Goal: Navigation & Orientation: Find specific page/section

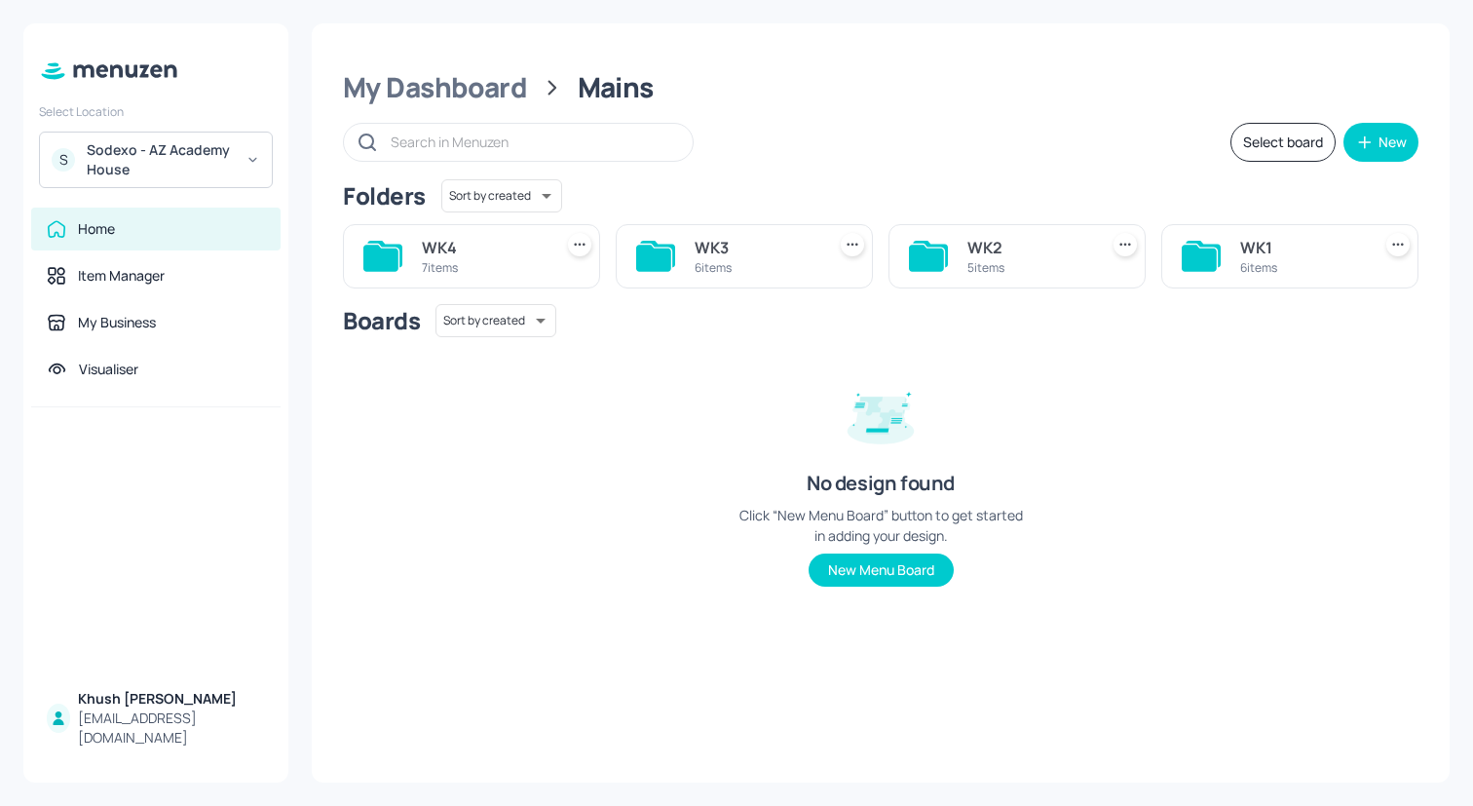
click at [201, 184] on div "S Sodexo - AZ Academy House" at bounding box center [156, 160] width 234 height 57
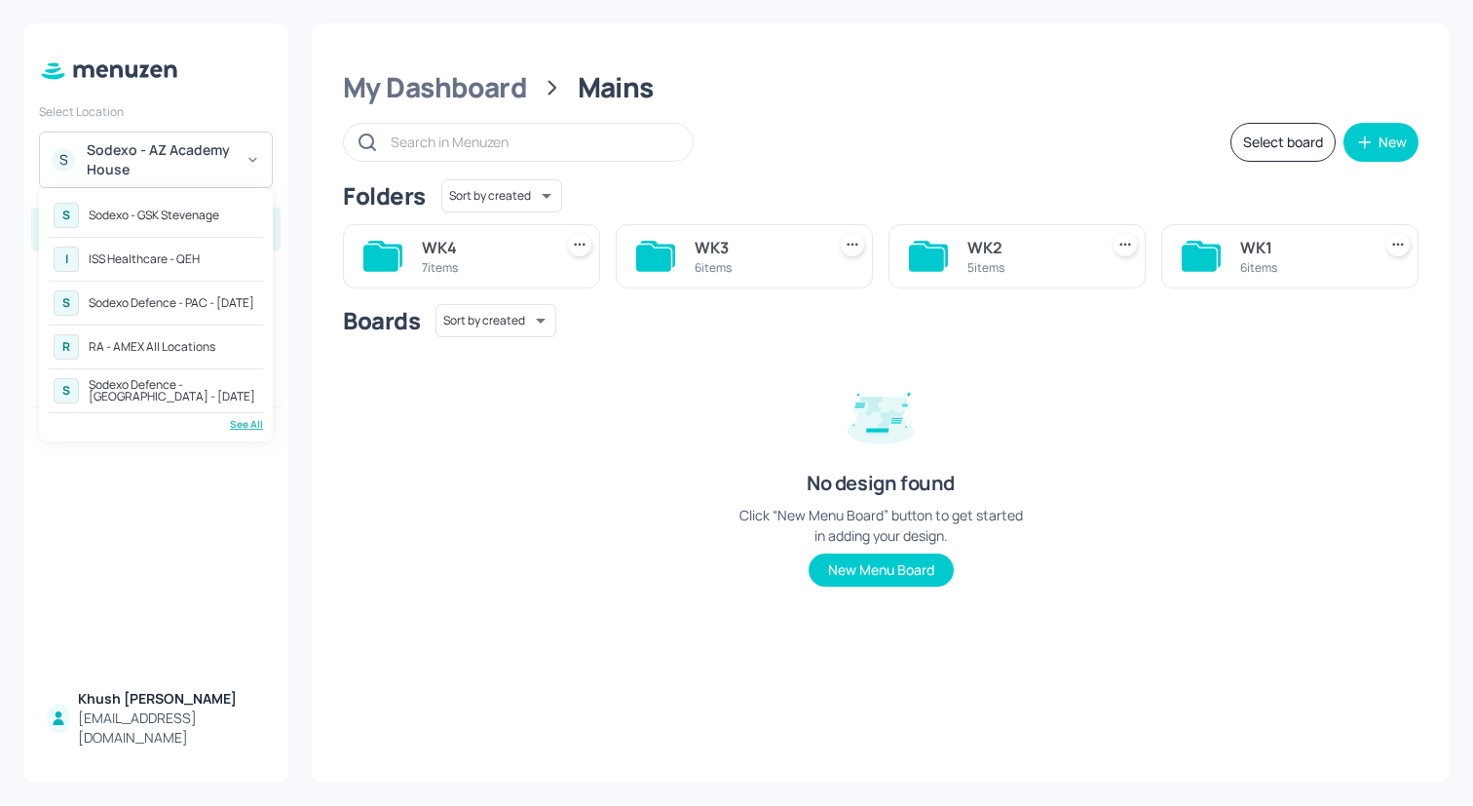
click at [251, 424] on div "See All" at bounding box center [156, 424] width 214 height 15
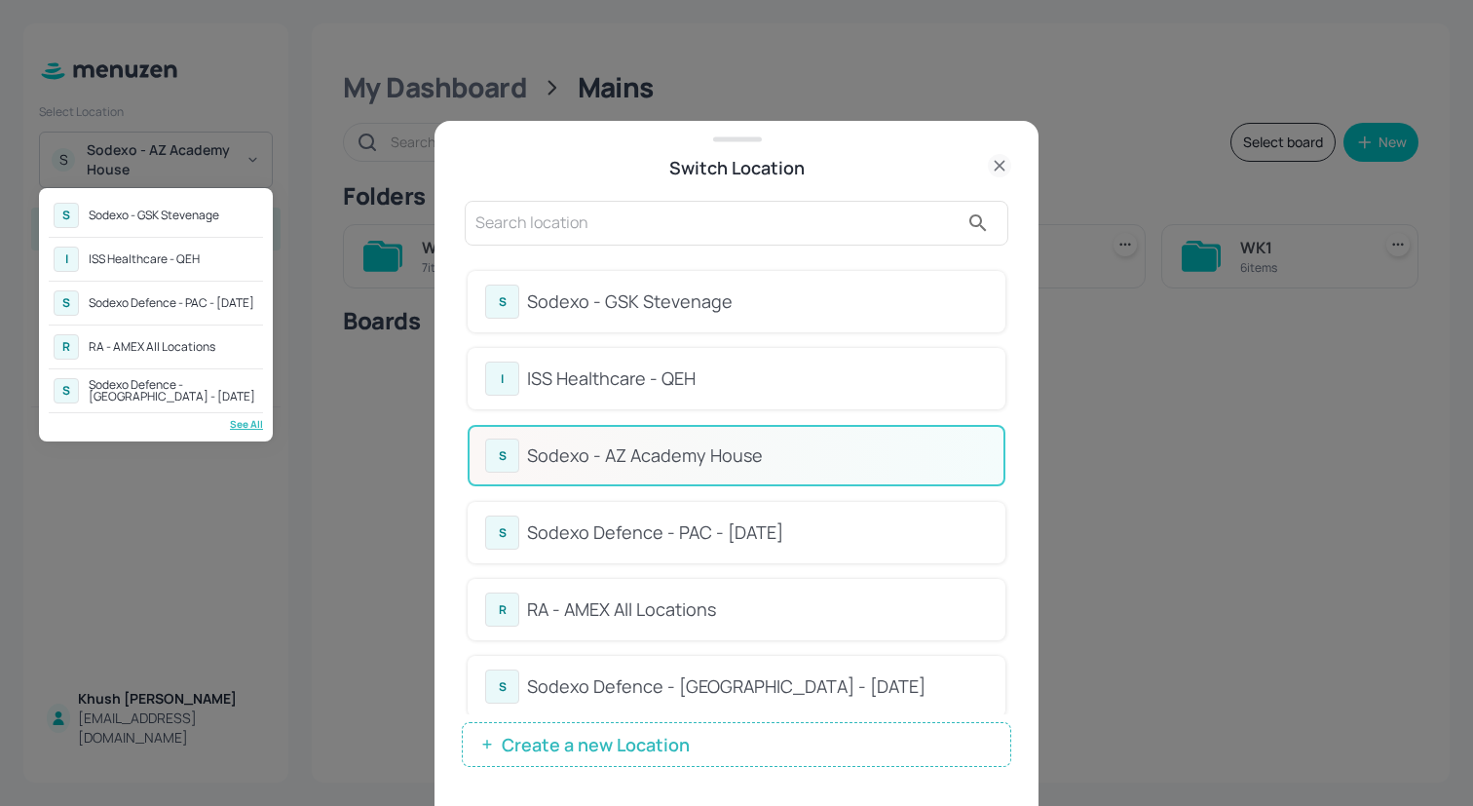
drag, startPoint x: 1011, startPoint y: 316, endPoint x: 1002, endPoint y: 388, distance: 72.8
click at [1002, 388] on div at bounding box center [736, 403] width 1473 height 806
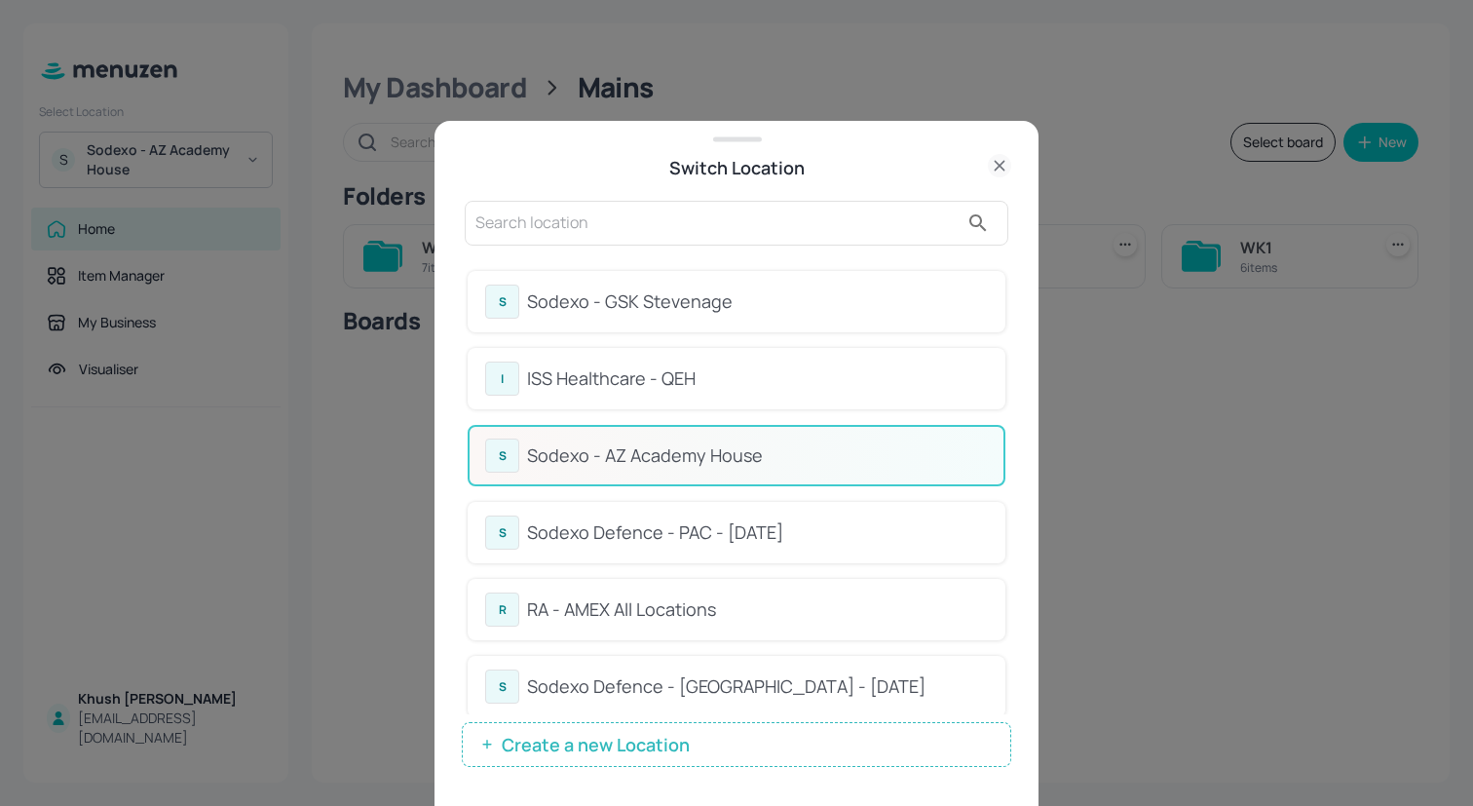
click at [763, 678] on div "Sodexo Defence - [GEOGRAPHIC_DATA] - [DATE]" at bounding box center [757, 686] width 461 height 26
